Goal: Information Seeking & Learning: Find contact information

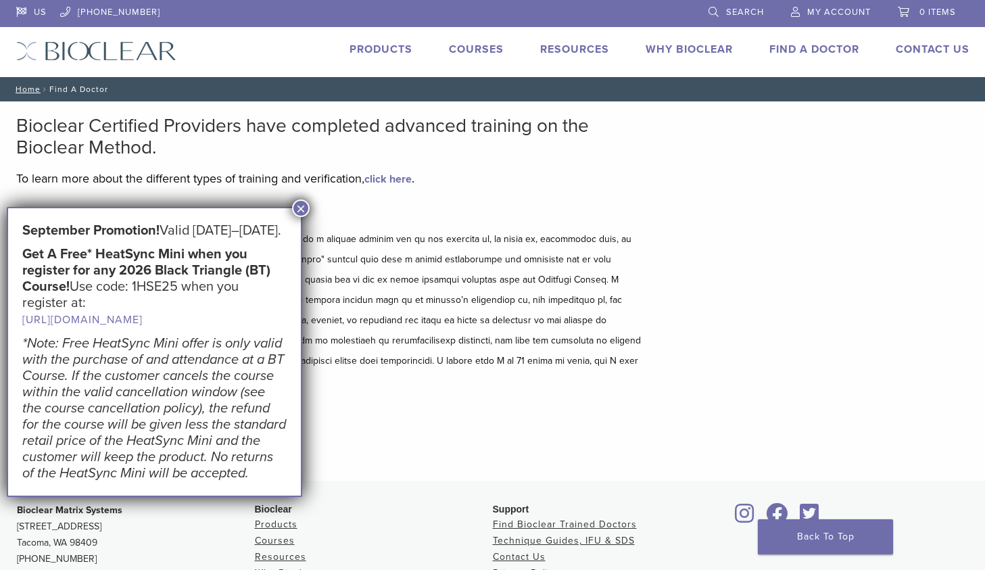
click at [308, 204] on button "×" at bounding box center [301, 208] width 18 height 18
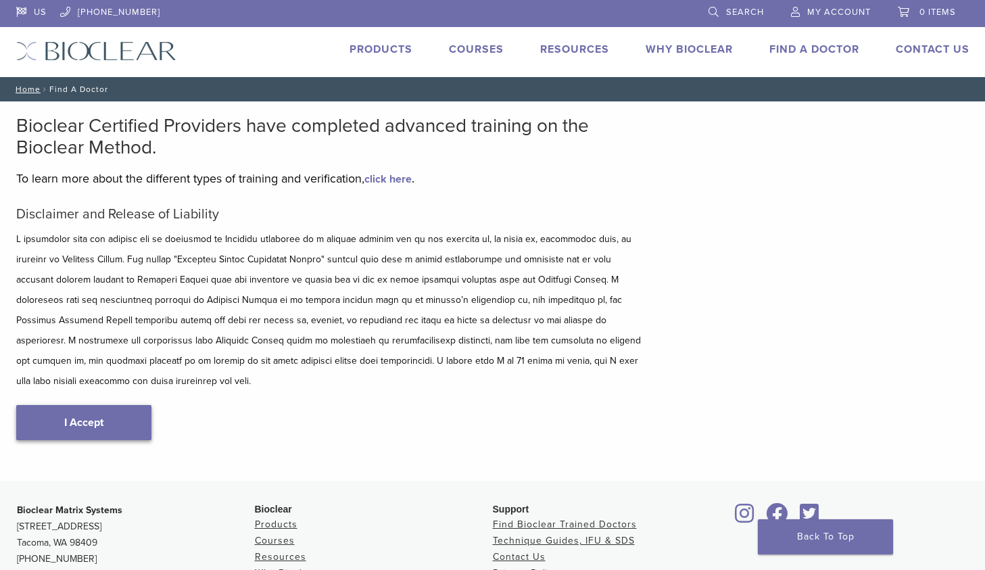
click at [89, 405] on link "I Accept" at bounding box center [83, 422] width 135 height 35
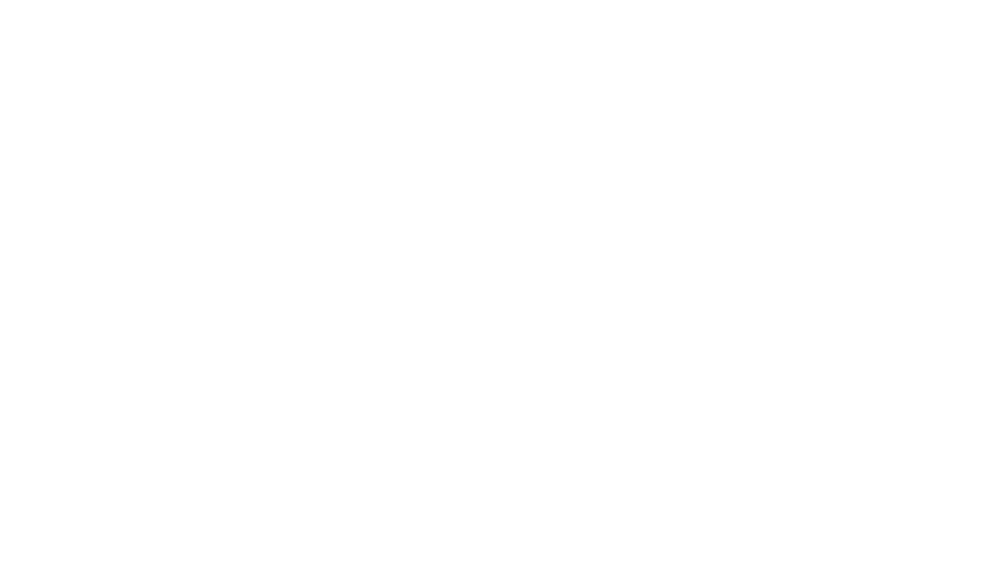
scroll to position [147, 0]
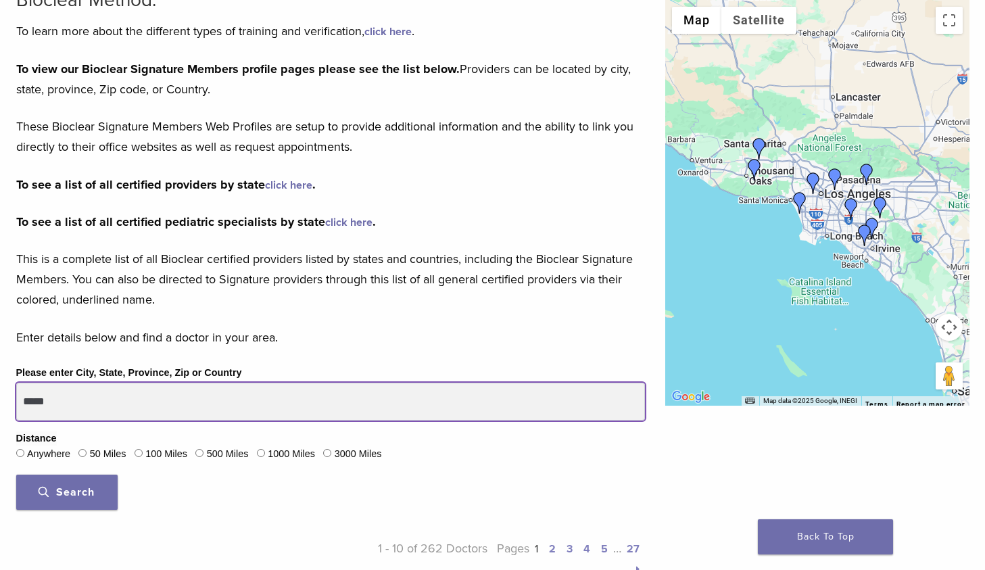
click at [114, 399] on input "*****" at bounding box center [330, 402] width 629 height 38
type input "*****"
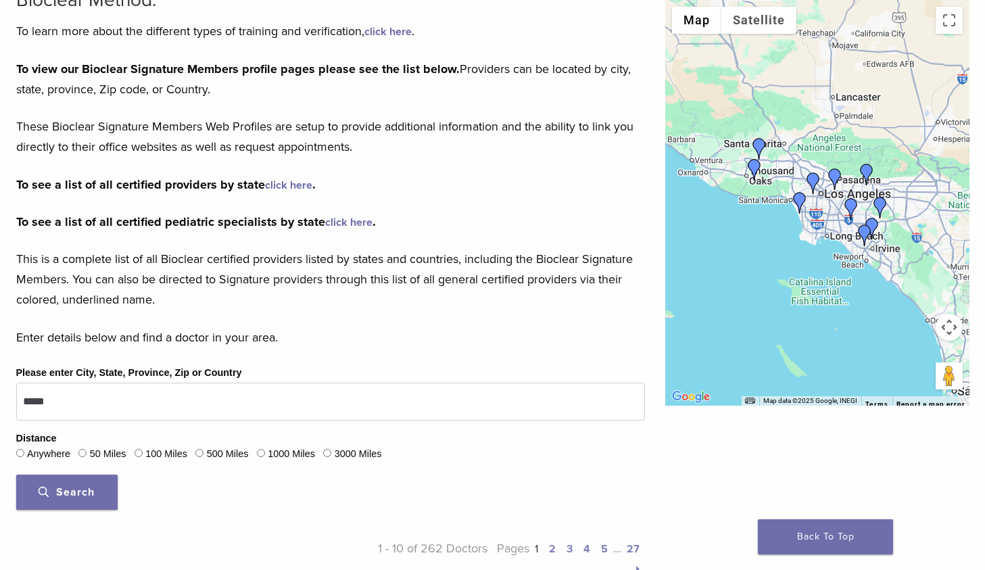
click at [86, 489] on span "Search" at bounding box center [67, 492] width 56 height 14
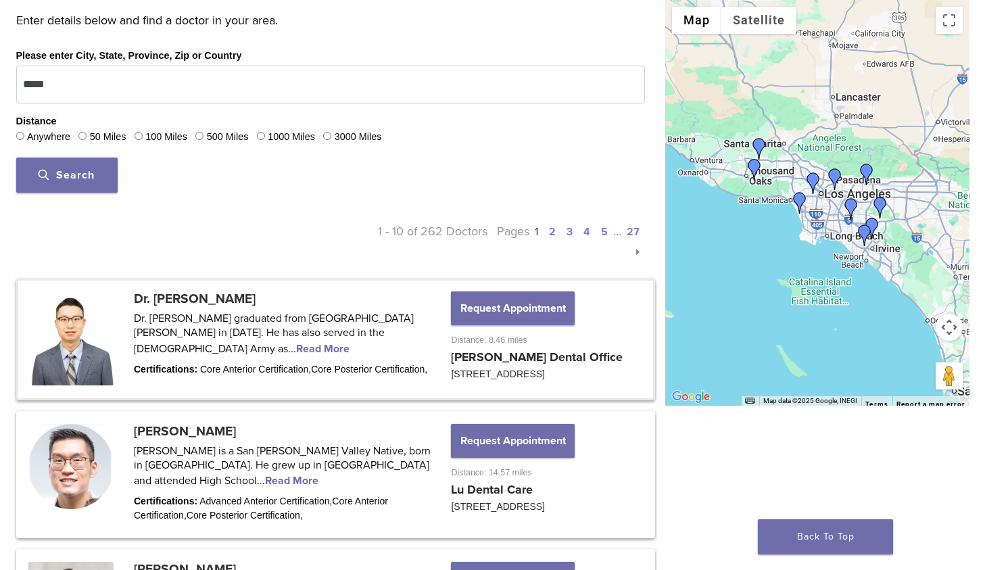
scroll to position [461, 0]
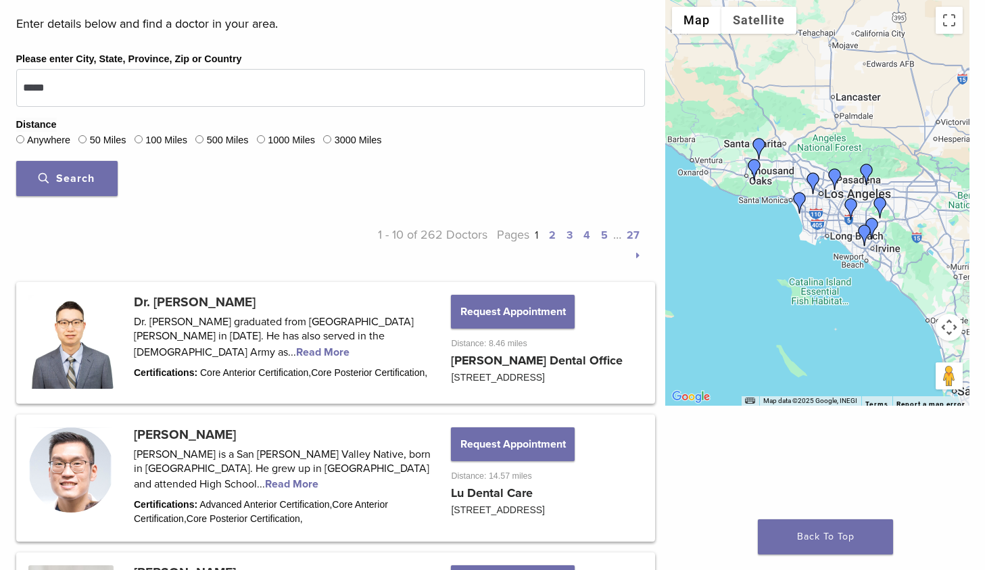
click at [89, 164] on button "Search" at bounding box center [66, 178] width 101 height 35
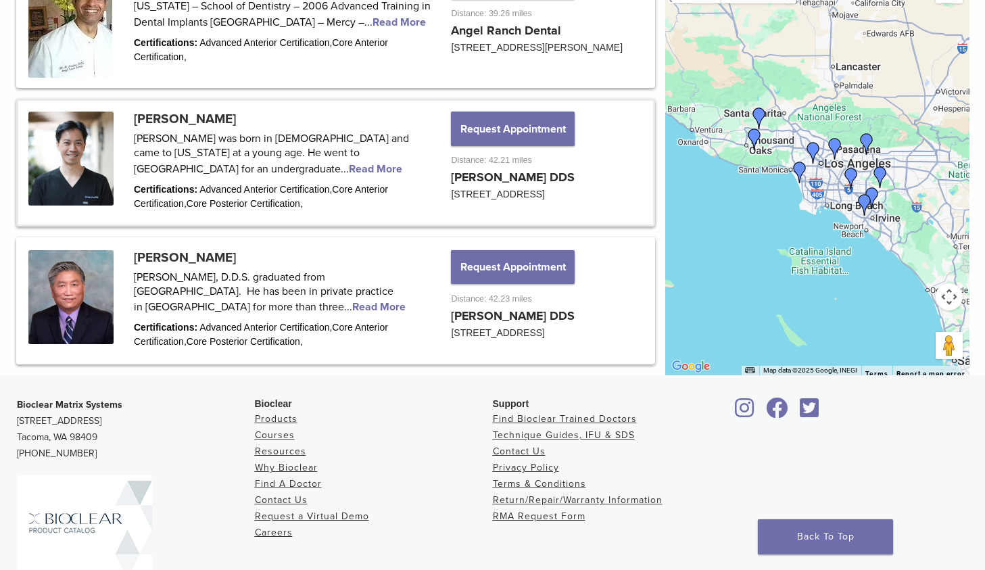
scroll to position [1805, 0]
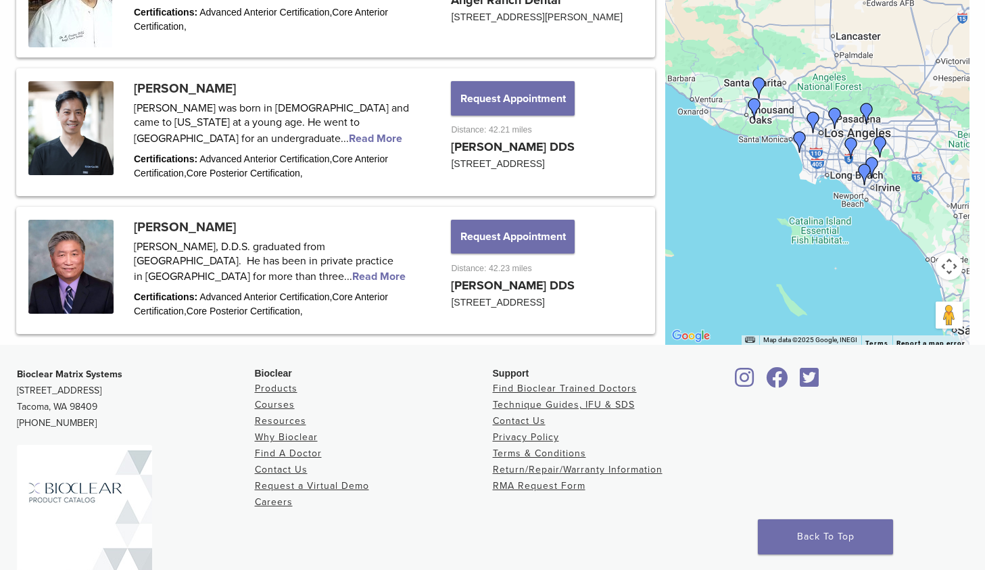
click at [867, 124] on img "Dr. Joy Helou" at bounding box center [867, 114] width 22 height 22
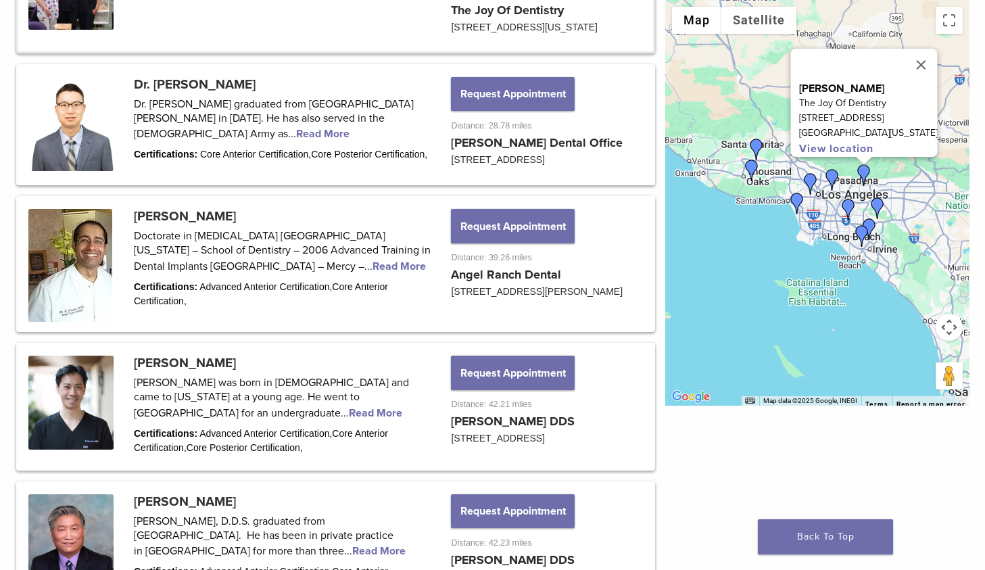
scroll to position [1486, 0]
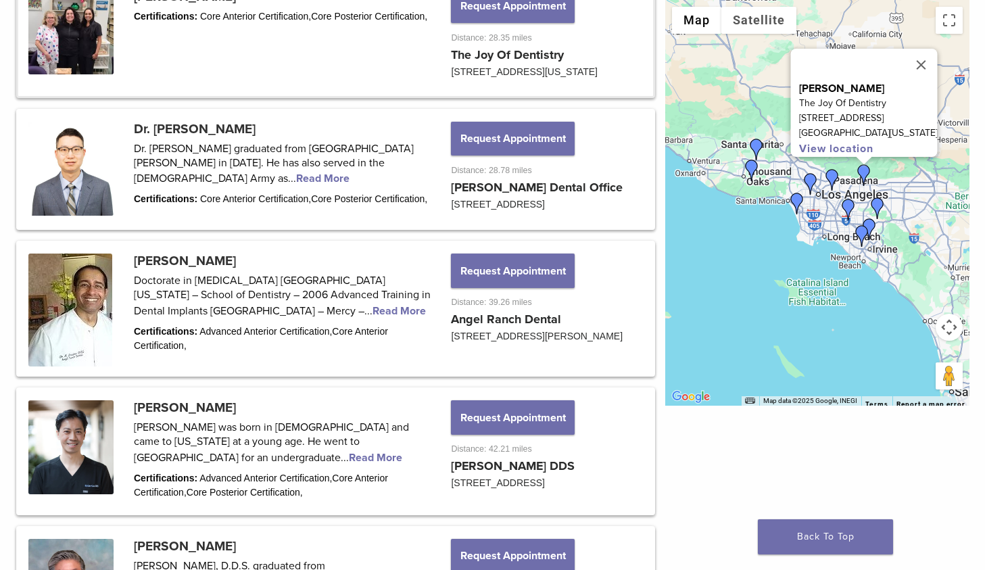
click at [834, 178] on img "Dr. Benjamin Lu" at bounding box center [832, 180] width 22 height 22
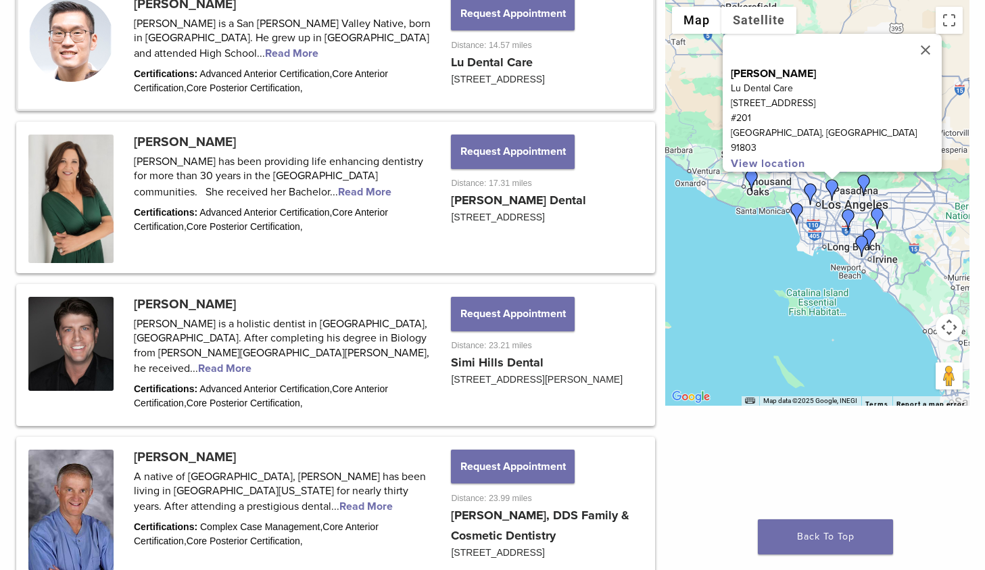
scroll to position [867, 0]
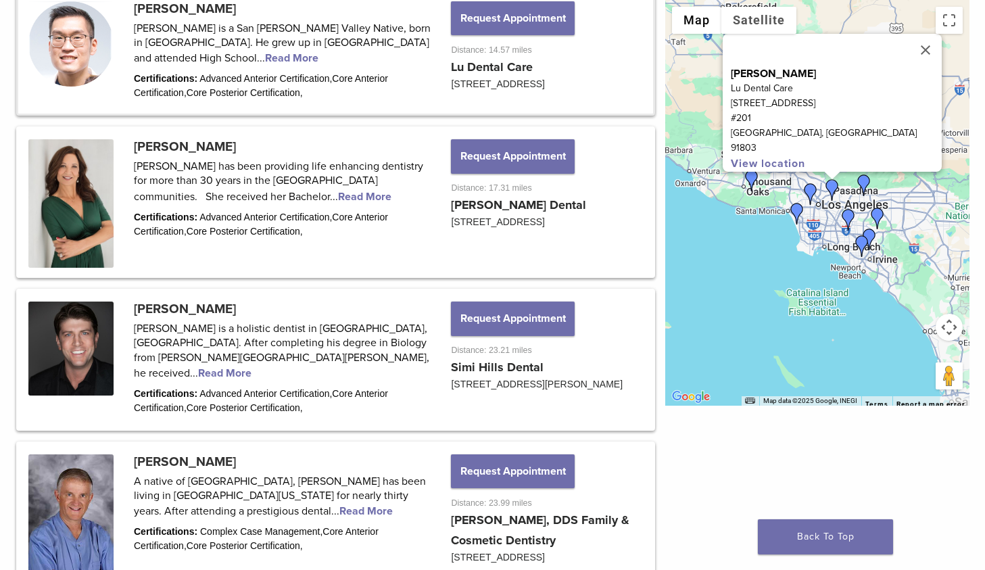
click at [812, 189] on img "Dr. Henry Chung" at bounding box center [811, 194] width 22 height 22
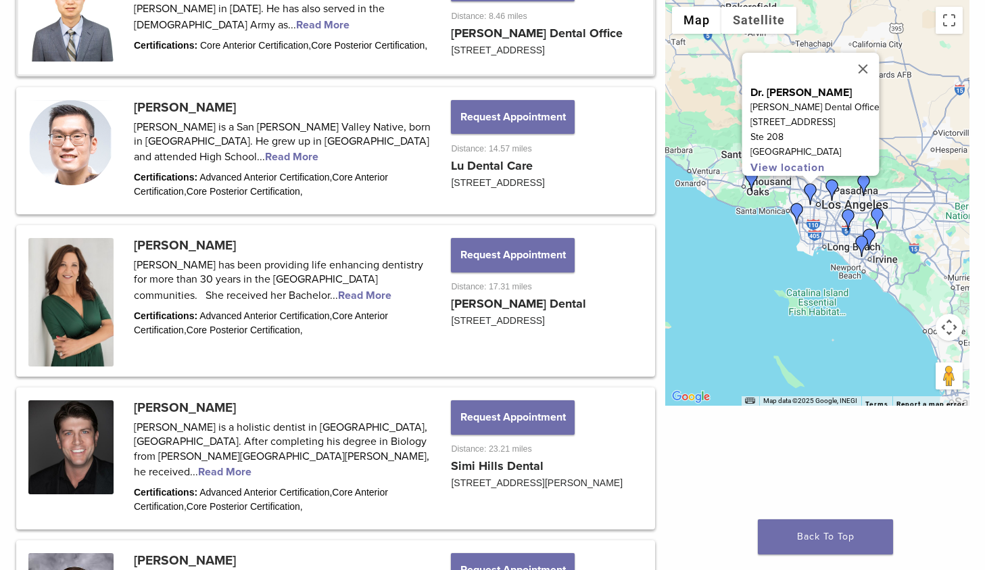
scroll to position [721, 0]
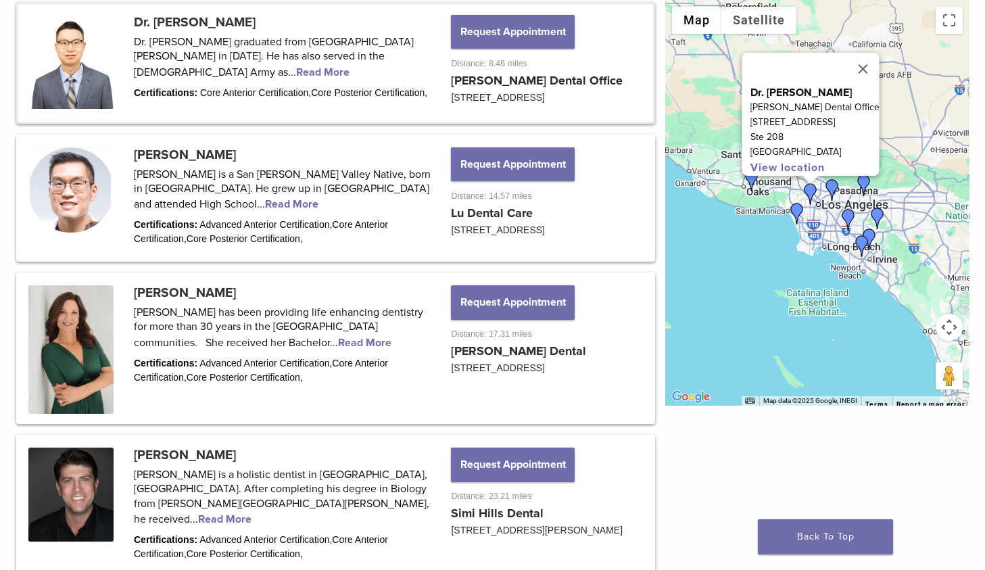
click at [860, 187] on img "Dr. Joy Helou" at bounding box center [864, 185] width 22 height 22
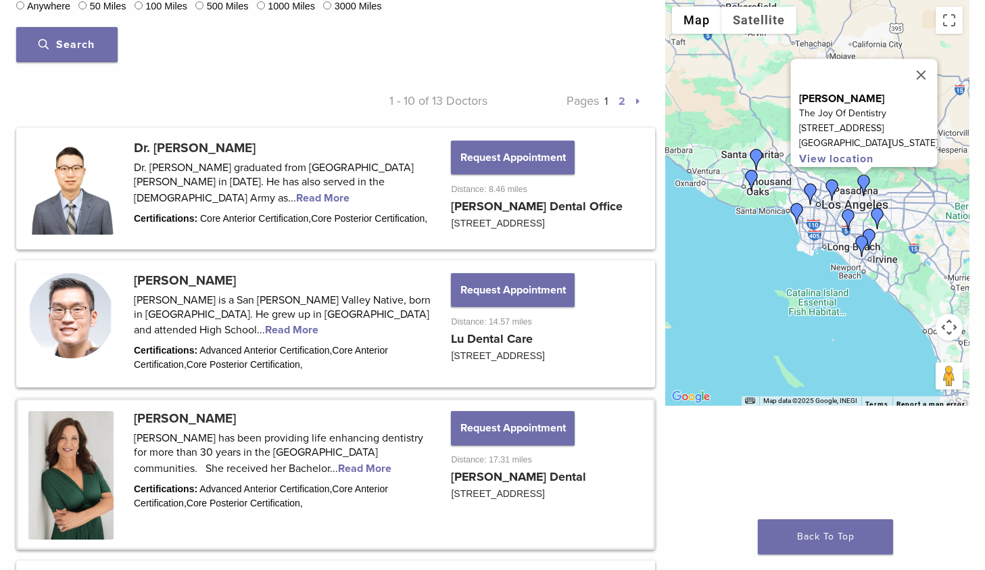
scroll to position [570, 0]
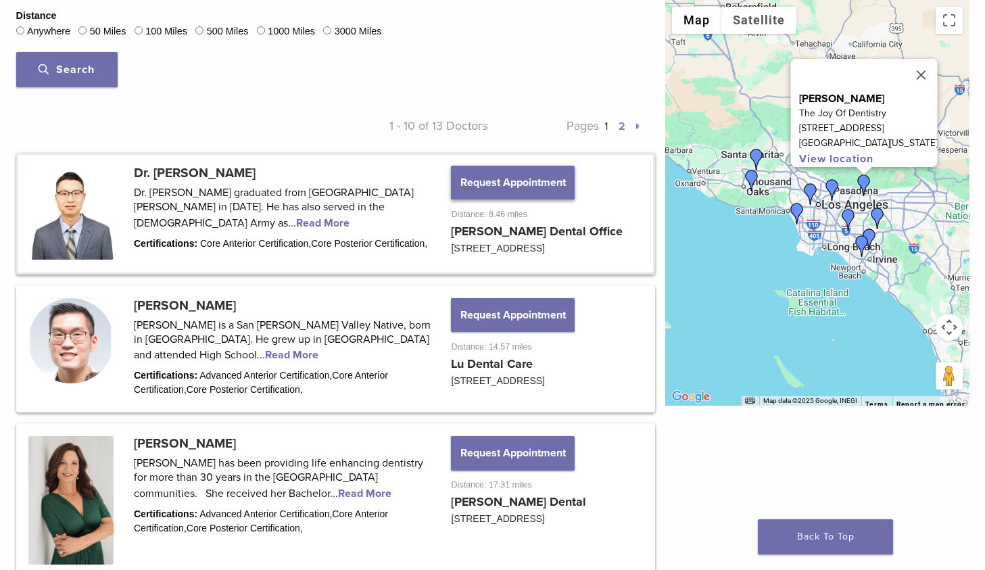
click at [527, 176] on button "Request Appointment" at bounding box center [512, 183] width 123 height 34
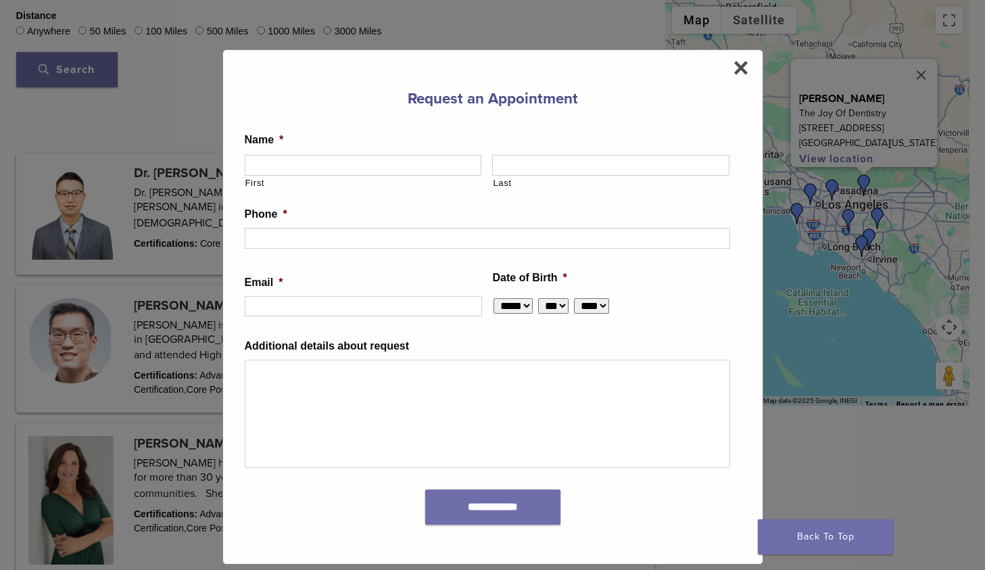
click at [746, 66] on span "×" at bounding box center [741, 67] width 16 height 27
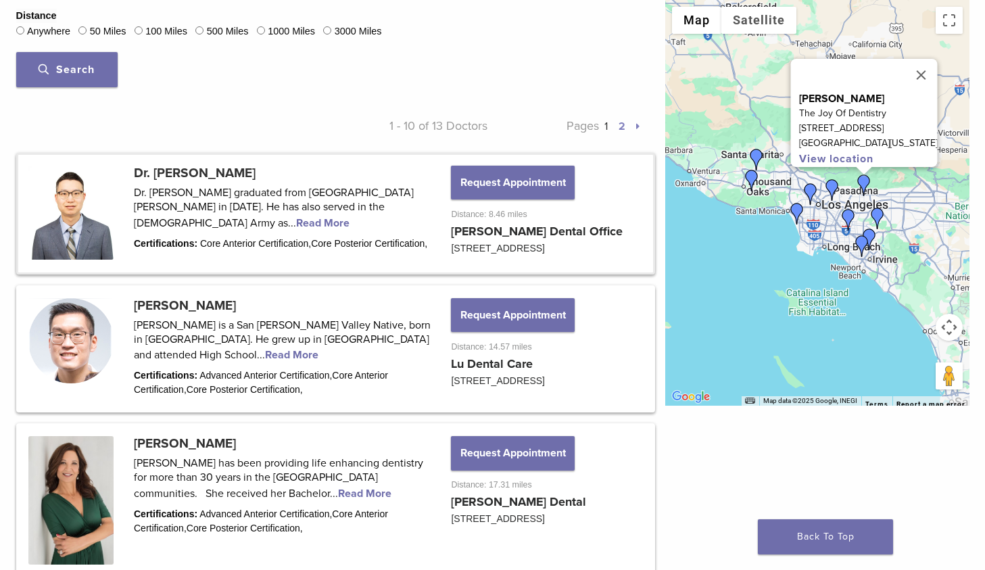
click at [171, 221] on link at bounding box center [335, 214] width 635 height 118
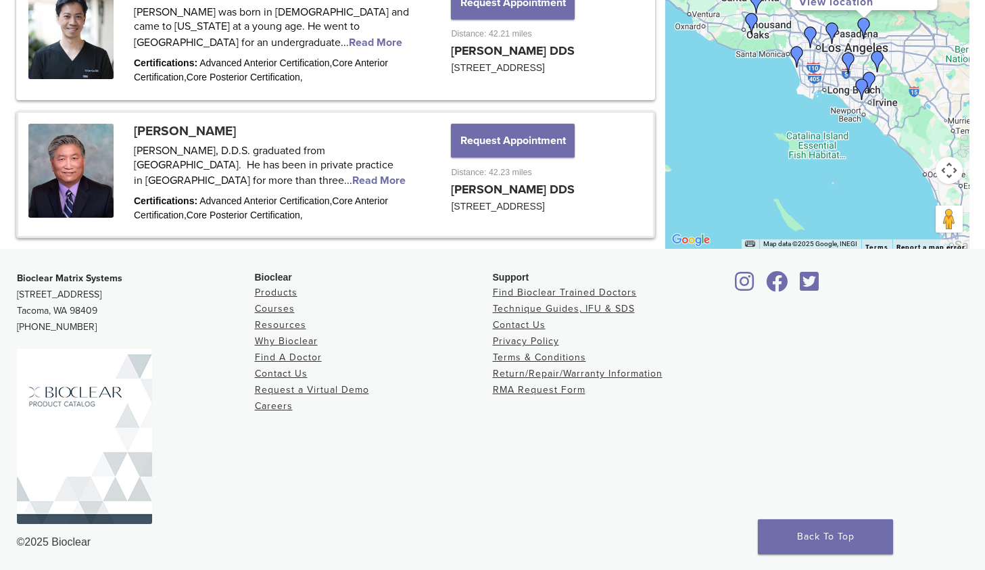
scroll to position [1897, 0]
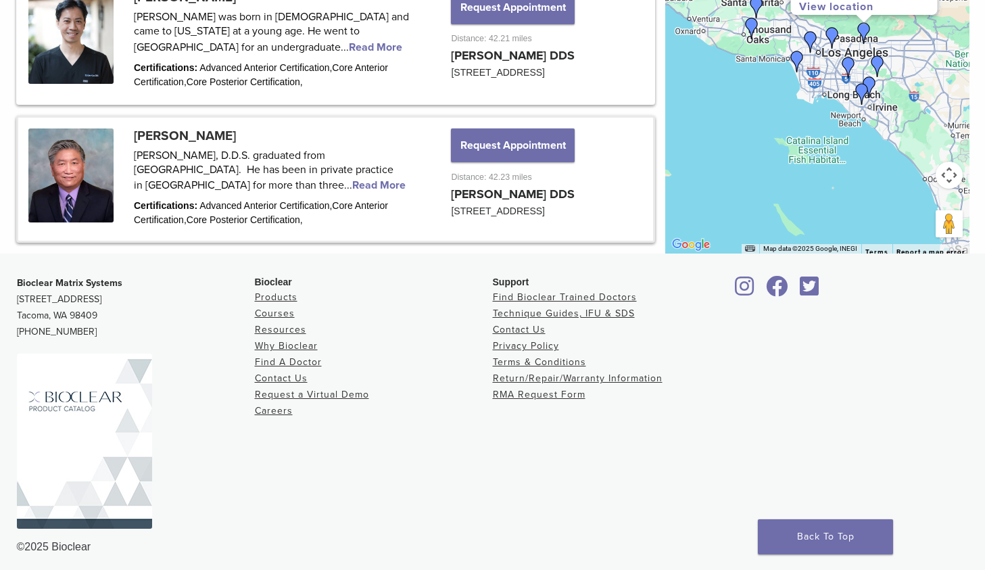
click at [195, 183] on link at bounding box center [335, 179] width 635 height 123
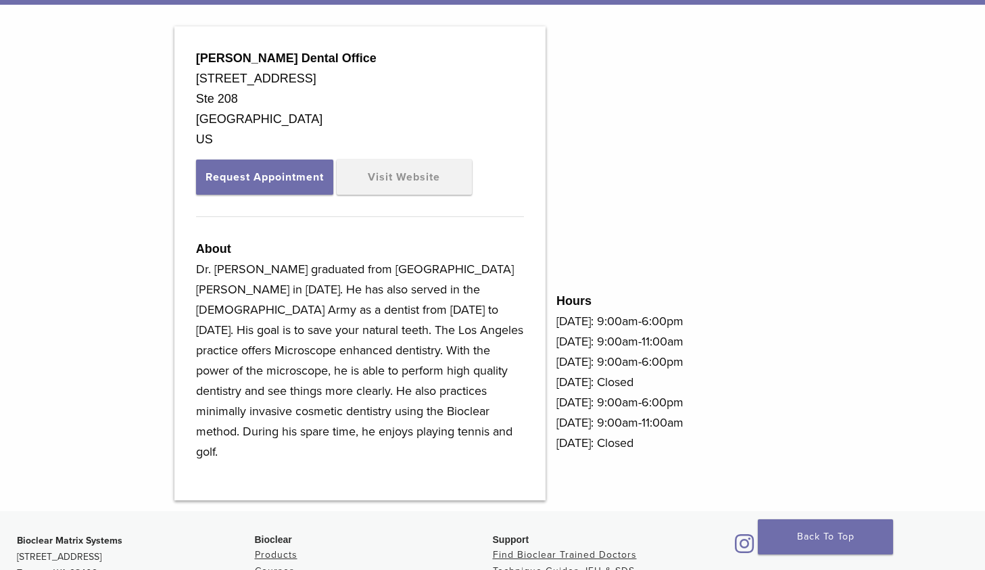
scroll to position [444, 0]
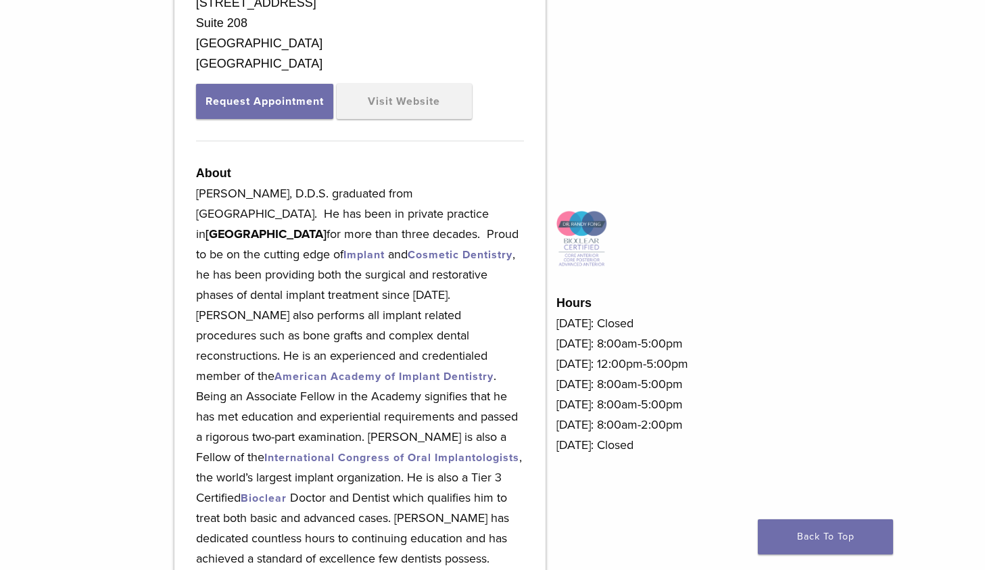
scroll to position [566, 0]
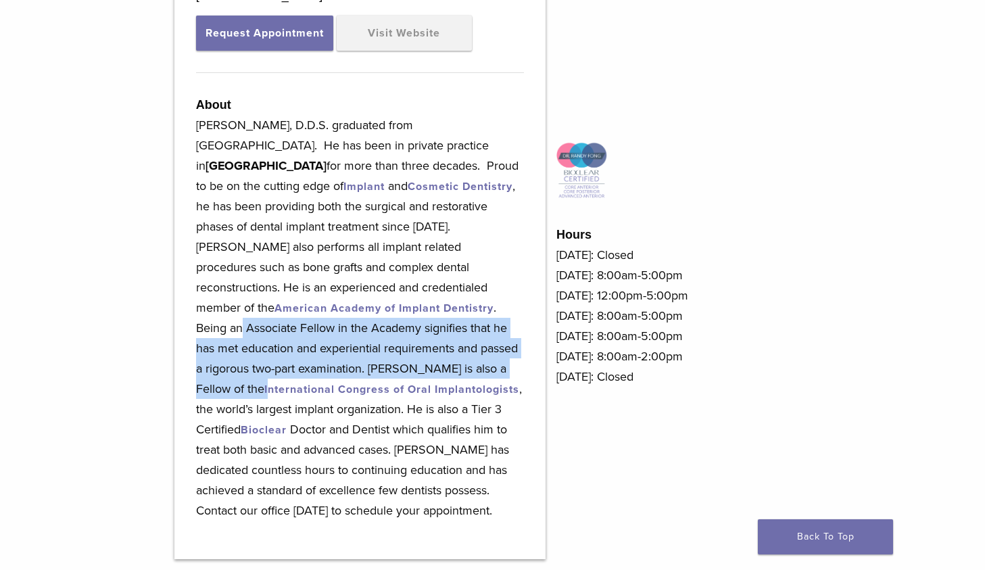
drag, startPoint x: 342, startPoint y: 315, endPoint x: 347, endPoint y: 367, distance: 52.3
click at [347, 367] on p "Randy Fong, D.D.S. graduated from University of Pacific School of Dentistry. He…" at bounding box center [360, 318] width 328 height 406
click at [351, 329] on p "Randy Fong, D.D.S. graduated from University of Pacific School of Dentistry. He…" at bounding box center [360, 318] width 328 height 406
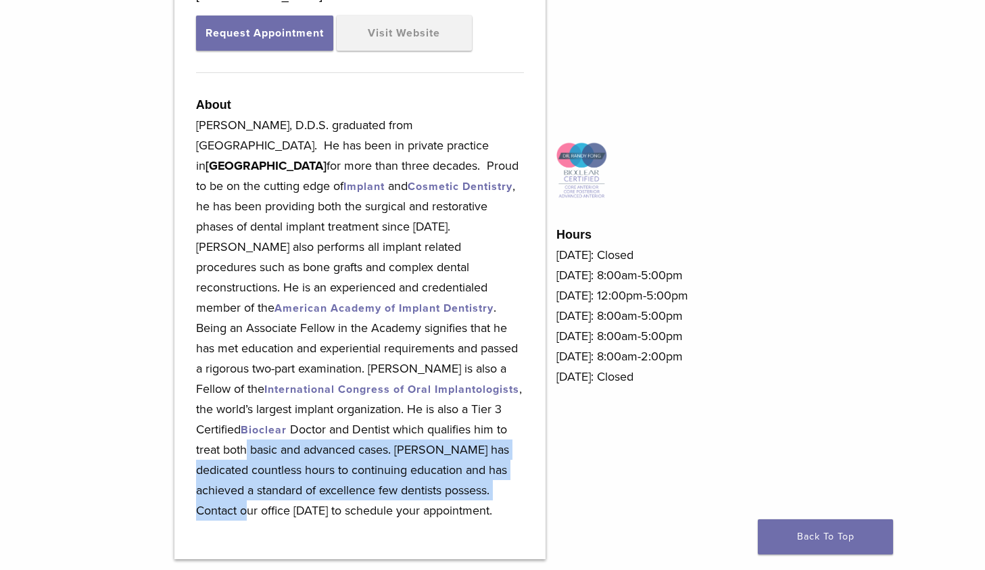
drag, startPoint x: 332, startPoint y: 435, endPoint x: 339, endPoint y: 489, distance: 54.5
click at [339, 489] on p "Randy Fong, D.D.S. graduated from University of Pacific School of Dentistry. He…" at bounding box center [360, 318] width 328 height 406
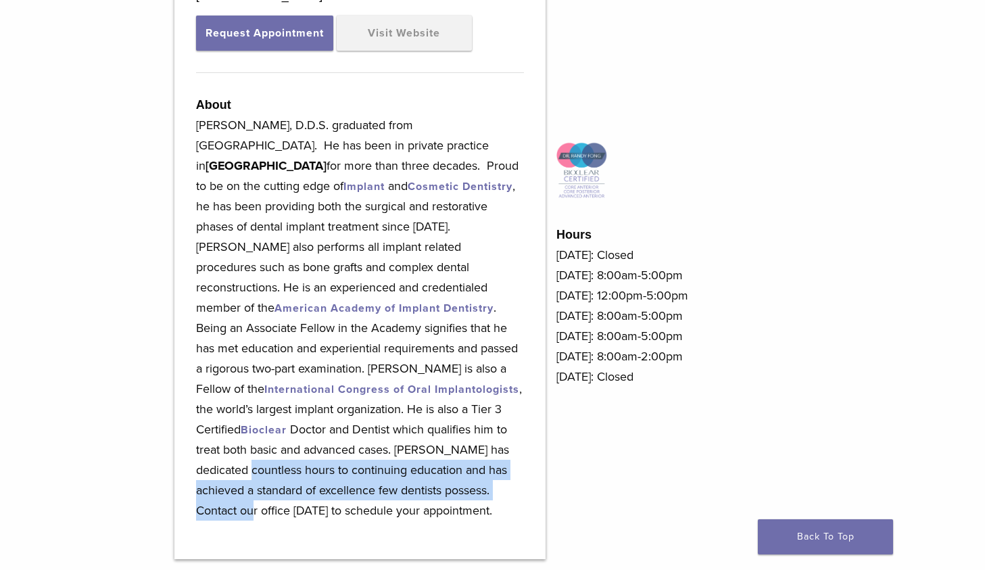
drag, startPoint x: 339, startPoint y: 489, endPoint x: 339, endPoint y: 449, distance: 39.9
click at [339, 449] on p "Randy Fong, D.D.S. graduated from University of Pacific School of Dentistry. He…" at bounding box center [360, 318] width 328 height 406
drag, startPoint x: 339, startPoint y: 449, endPoint x: 339, endPoint y: 501, distance: 52.1
click at [339, 501] on p "Randy Fong, D.D.S. graduated from University of Pacific School of Dentistry. He…" at bounding box center [360, 318] width 328 height 406
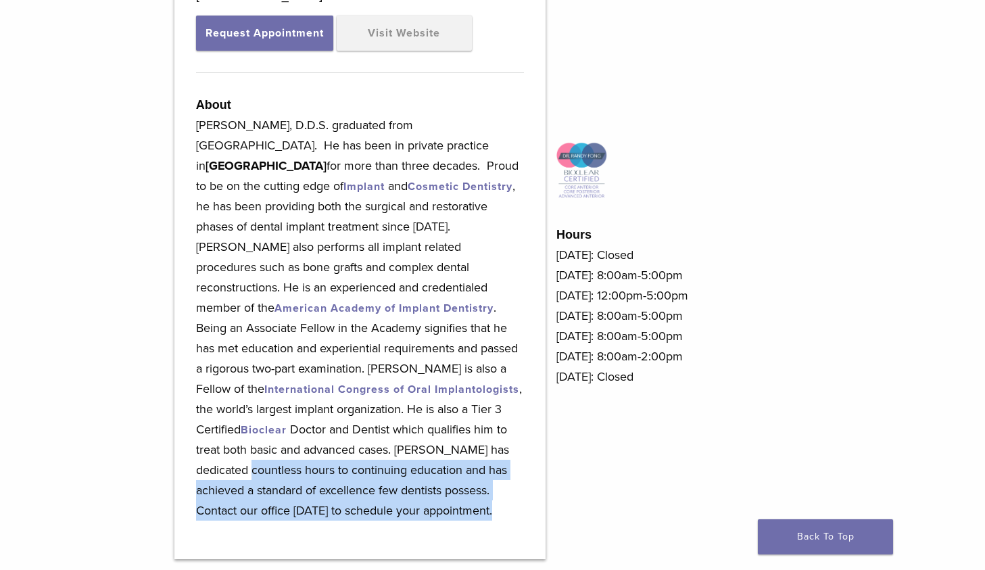
click at [339, 501] on p "Randy Fong, D.D.S. graduated from University of Pacific School of Dentistry. He…" at bounding box center [360, 318] width 328 height 406
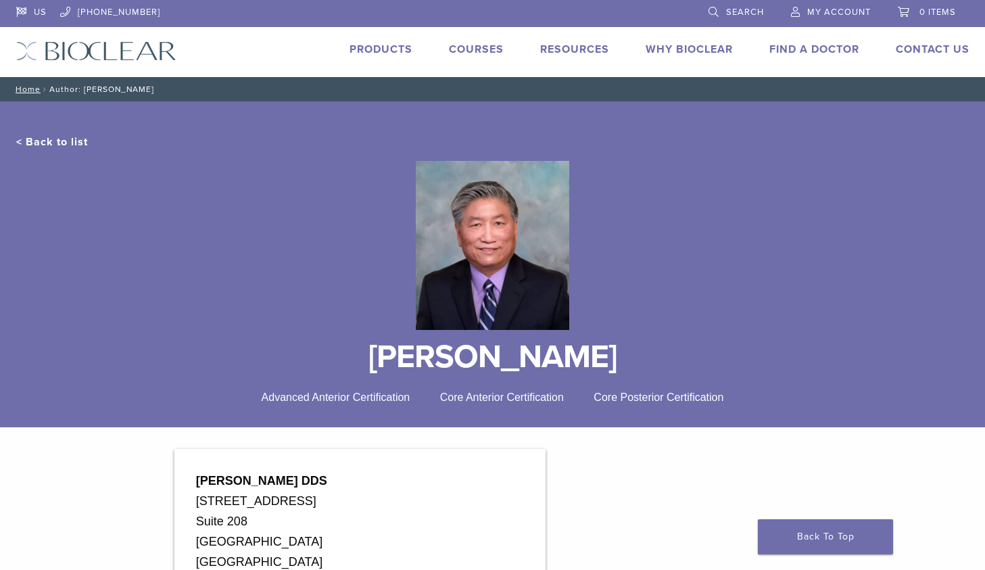
scroll to position [0, 0]
